Goal: Entertainment & Leisure: Consume media (video, audio)

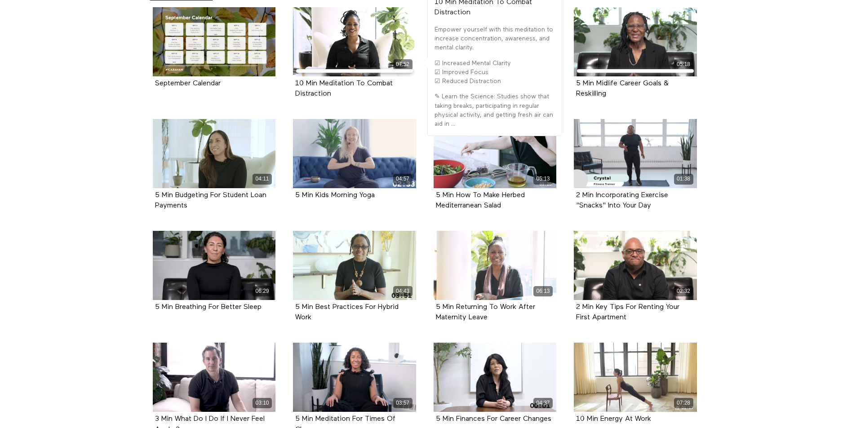
scroll to position [225, 0]
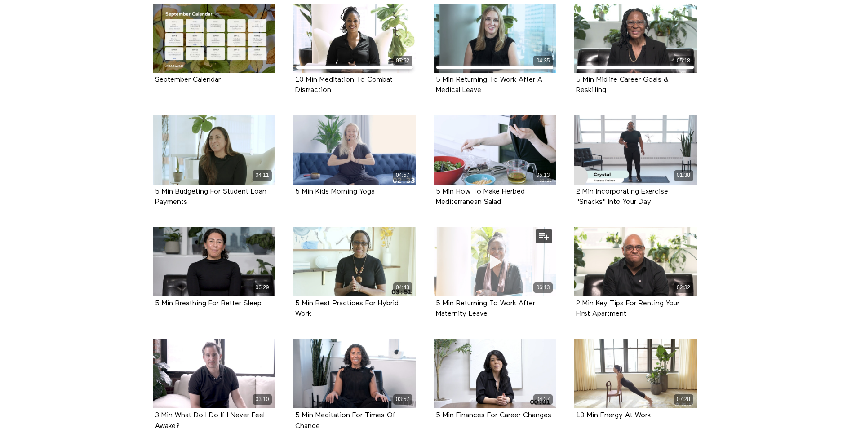
click at [496, 272] on span at bounding box center [494, 262] width 27 height 27
